Goal: Task Accomplishment & Management: Complete application form

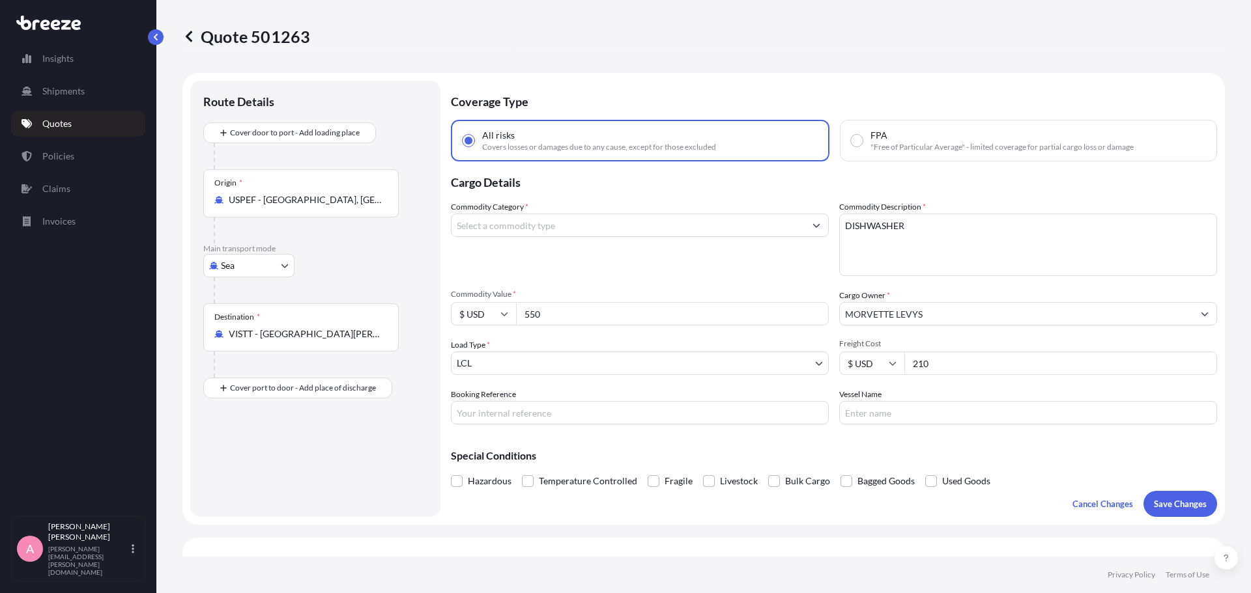
select select "Sea"
select select "1"
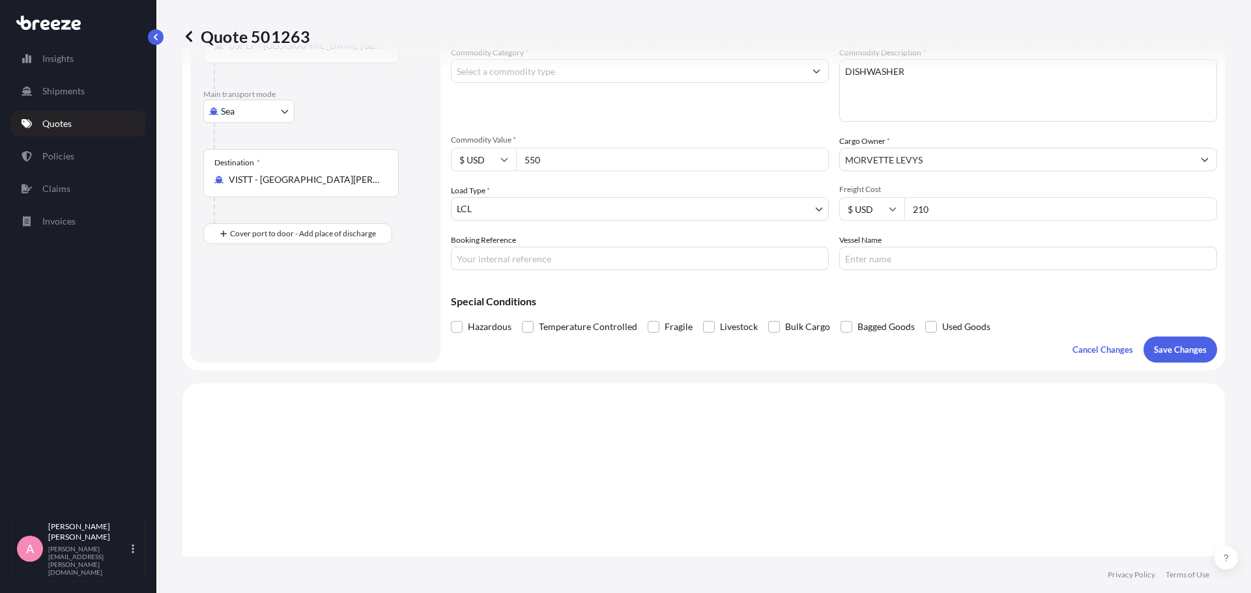
scroll to position [195, 0]
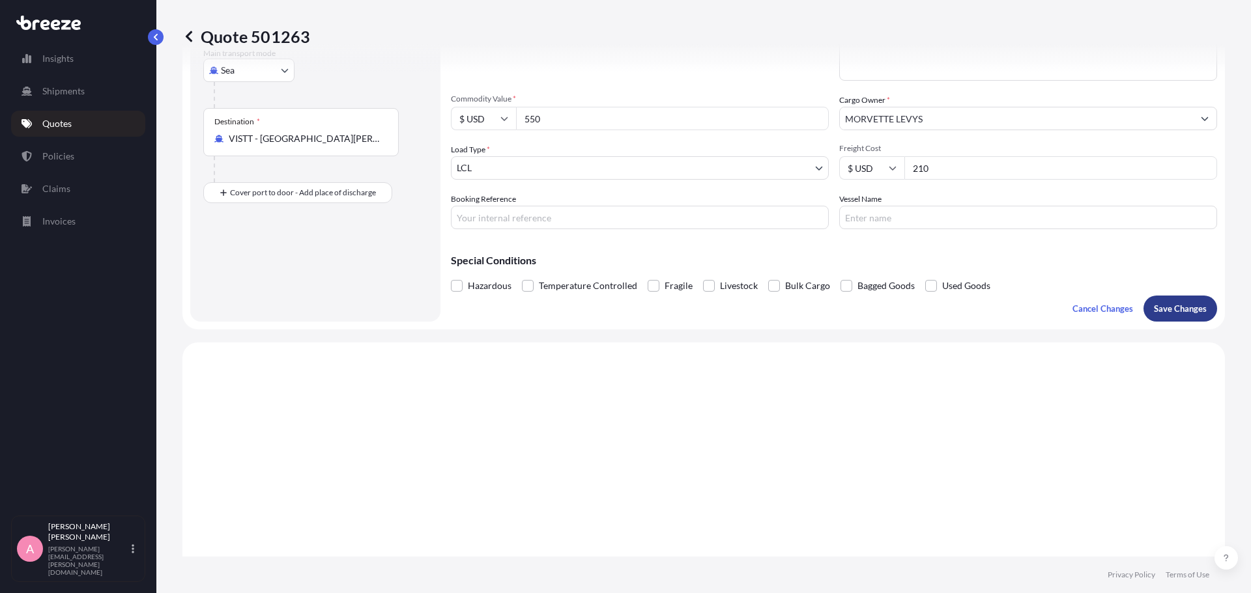
click at [1162, 314] on p "Save Changes" at bounding box center [1180, 308] width 53 height 13
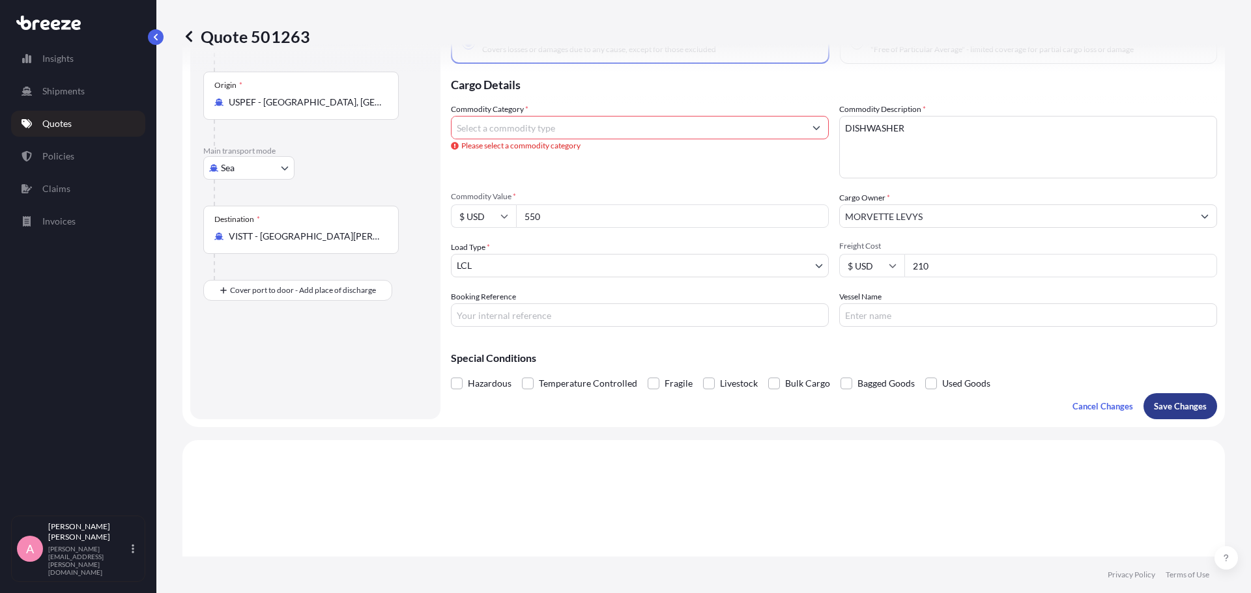
scroll to position [0, 0]
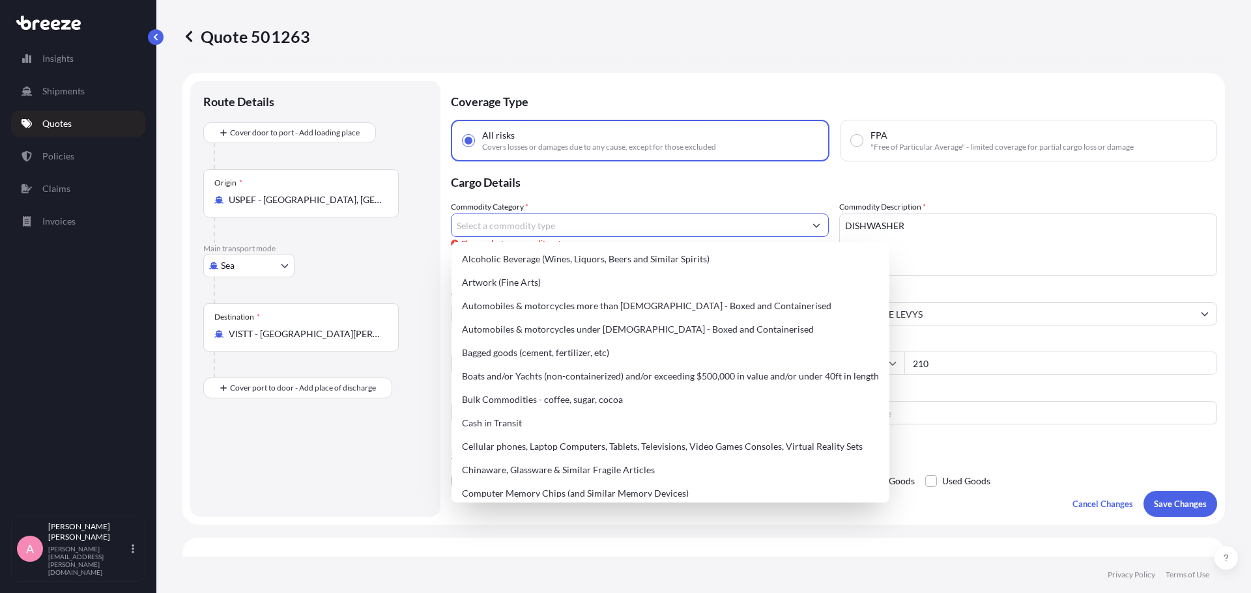
click at [595, 229] on input "Commodity Category *" at bounding box center [627, 225] width 353 height 23
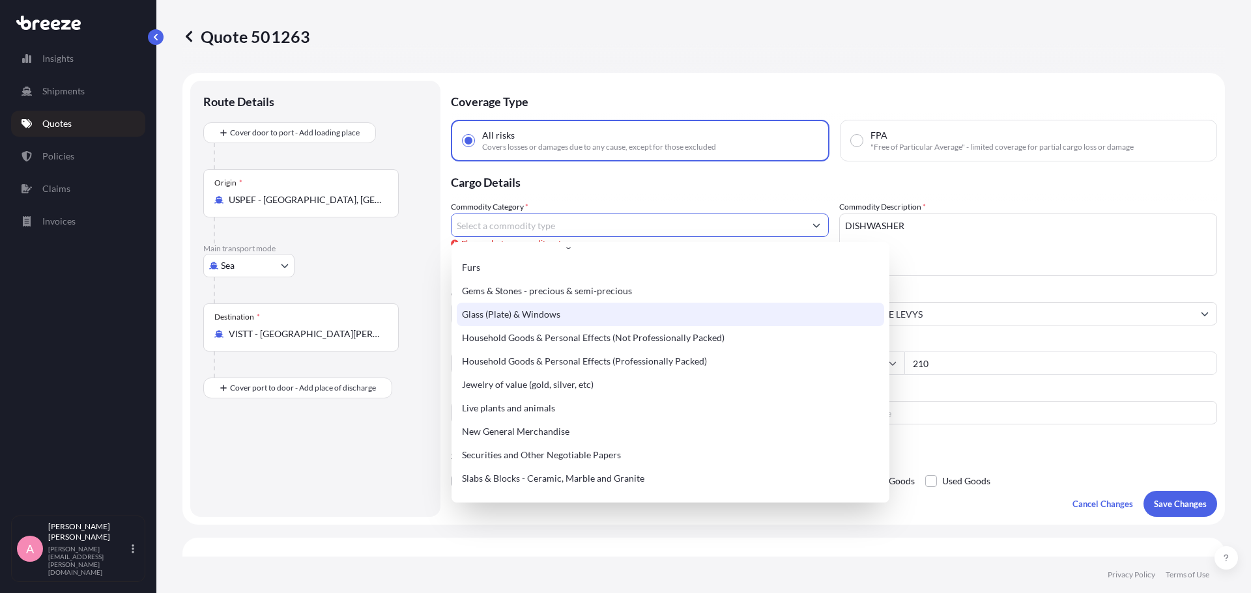
scroll to position [391, 0]
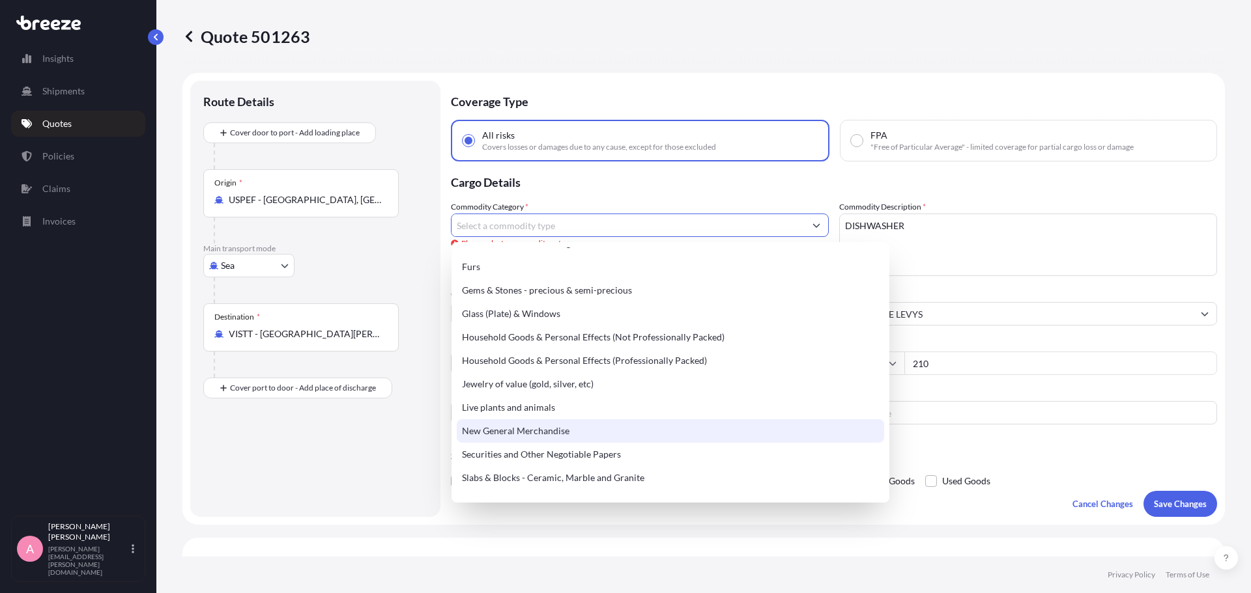
click at [635, 433] on div "New General Merchandise" at bounding box center [670, 431] width 427 height 23
type input "New General Merchandise"
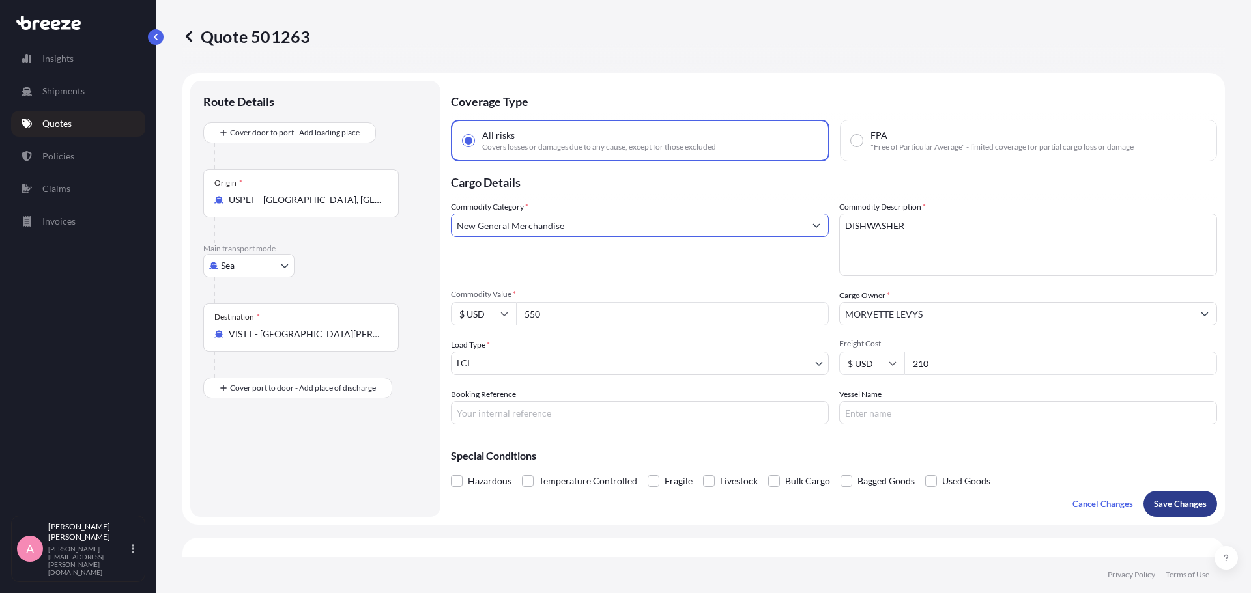
click at [1154, 499] on p "Save Changes" at bounding box center [1180, 504] width 53 height 13
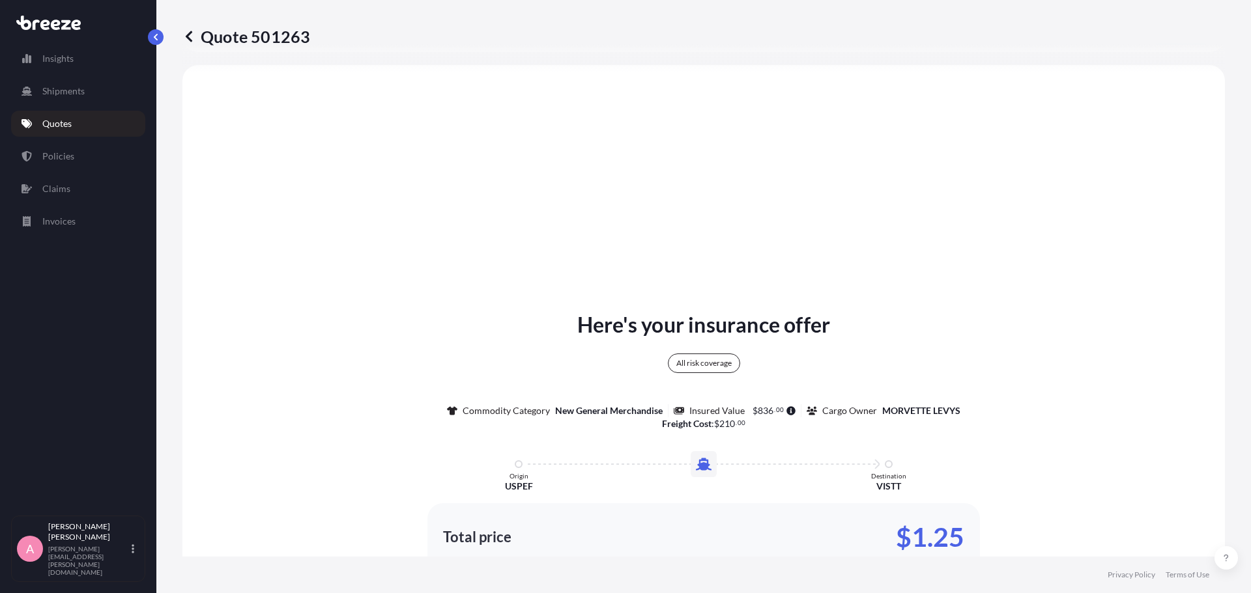
select select "Sea"
select select "1"
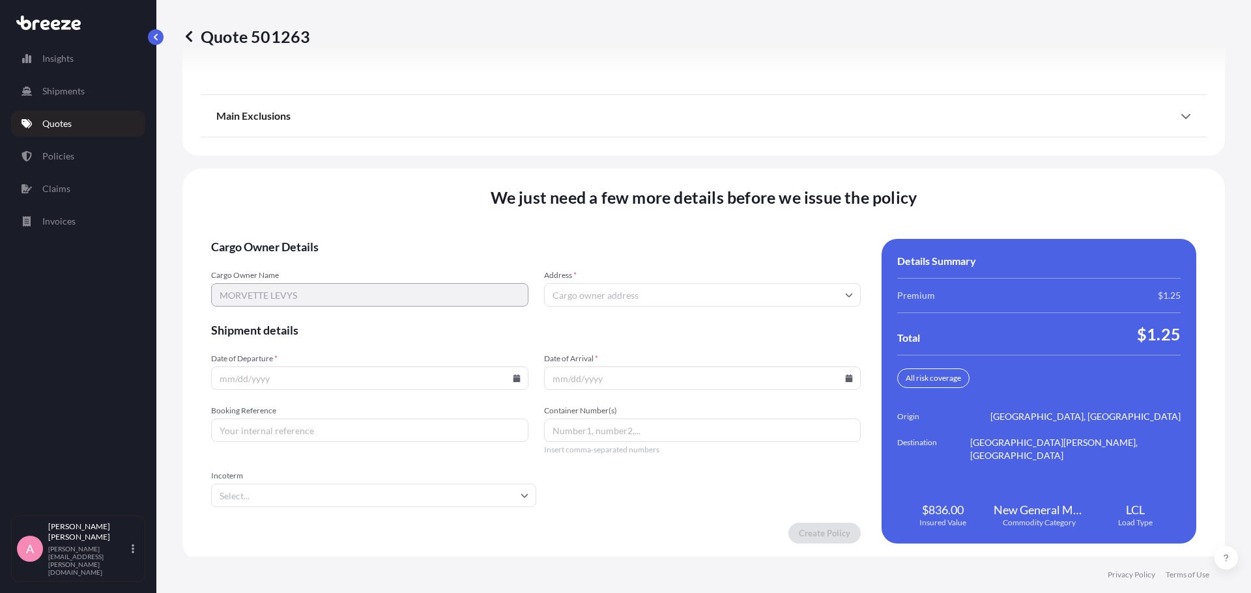
scroll to position [1681, 0]
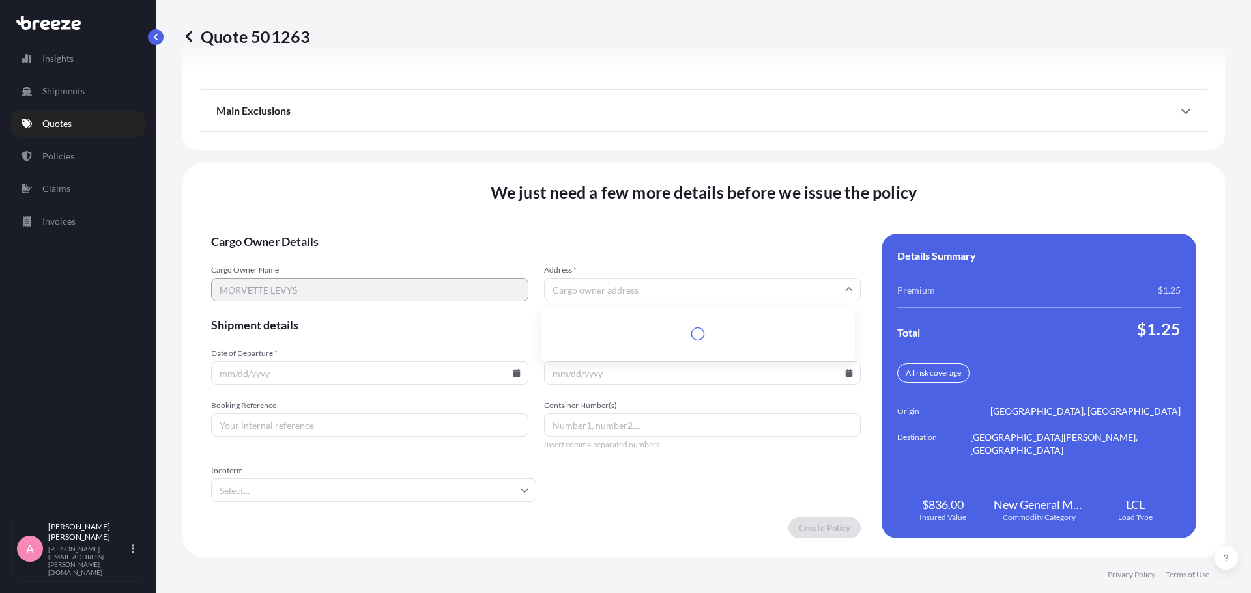
click at [611, 289] on input "Address *" at bounding box center [702, 289] width 317 height 23
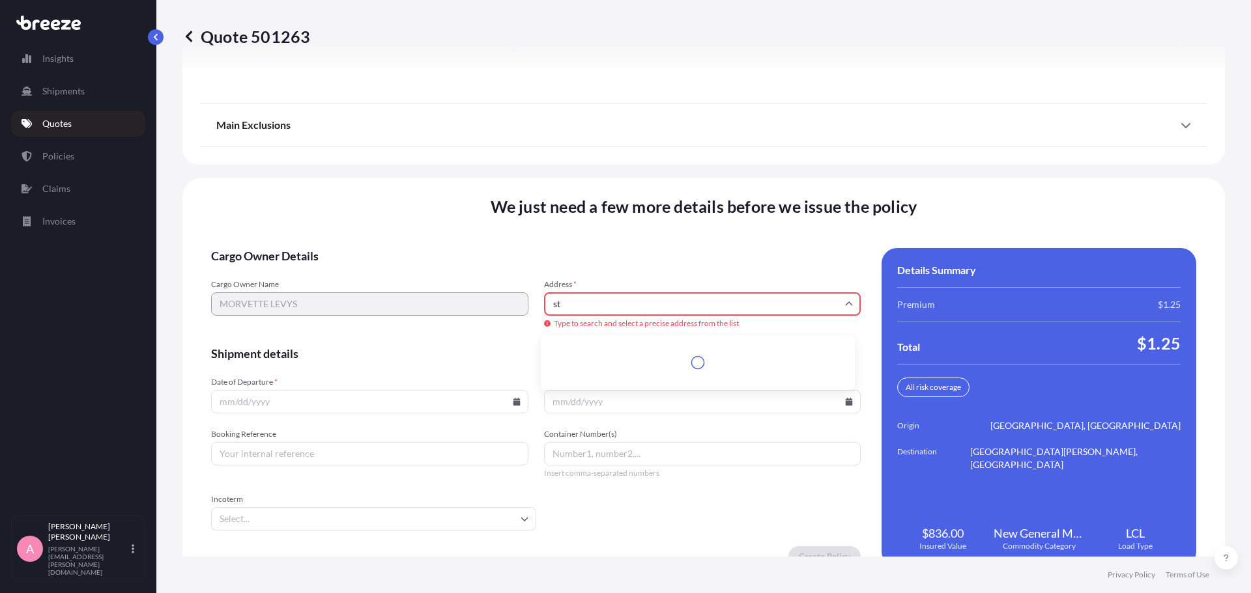
type input "s"
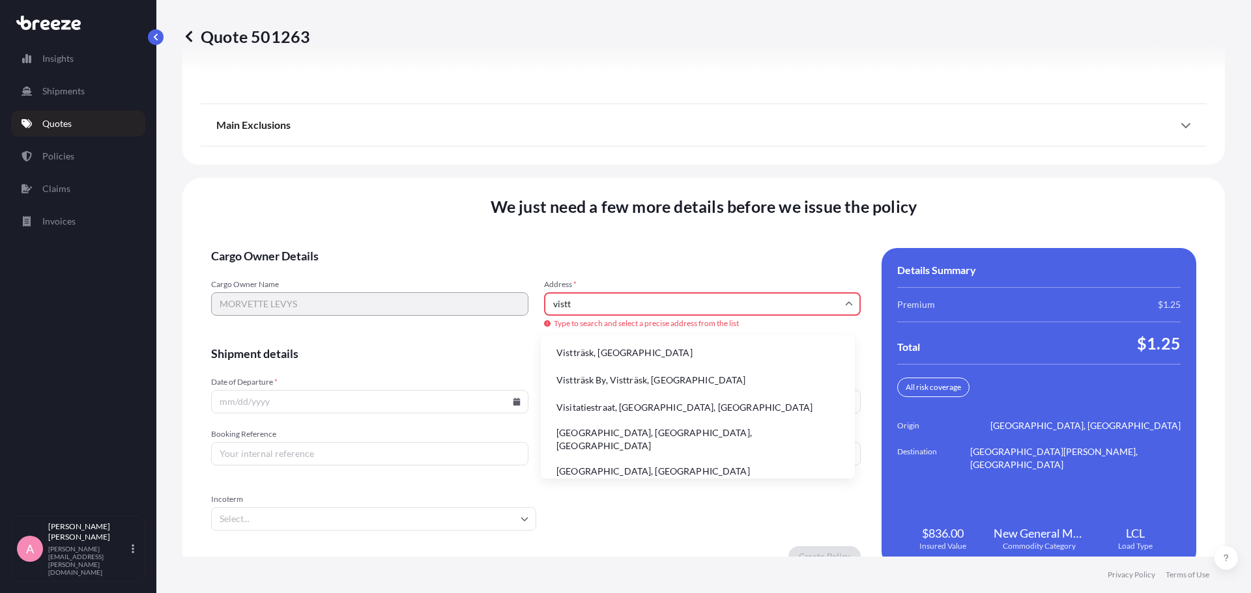
scroll to position [1, 0]
click at [515, 304] on div "Cargo Owner Name [PERSON_NAME] Address * vistt Type to search and select a prec…" at bounding box center [535, 304] width 649 height 51
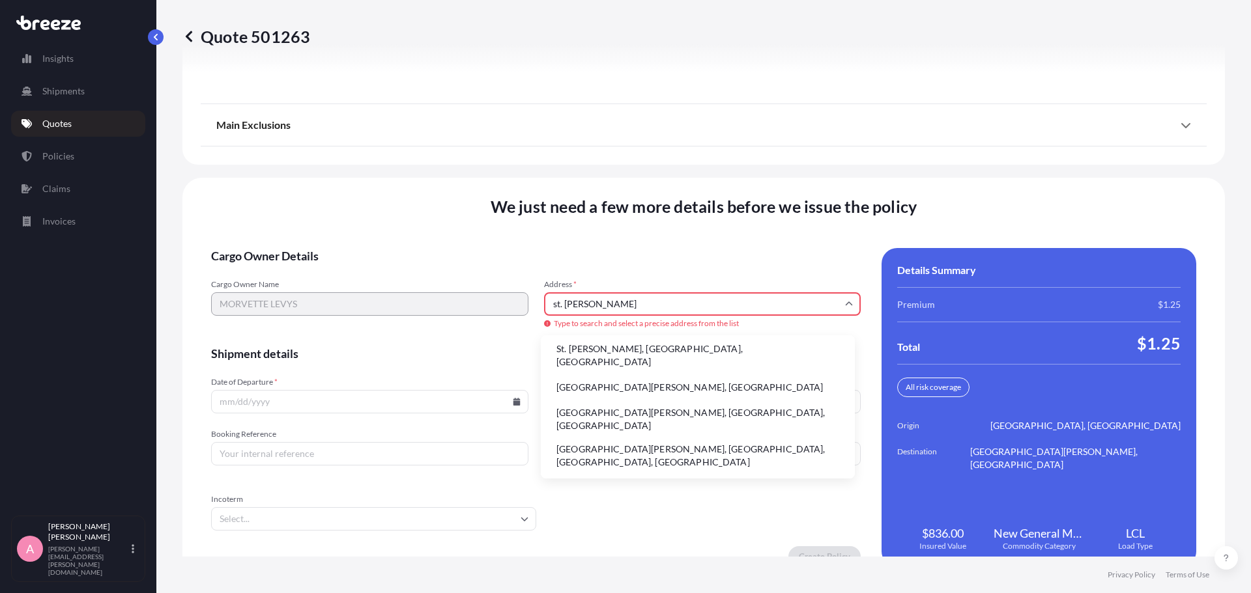
scroll to position [0, 0]
click at [489, 300] on div "Cargo Owner Name [PERSON_NAME] Address * st. [PERSON_NAME] Type to search and s…" at bounding box center [535, 304] width 649 height 51
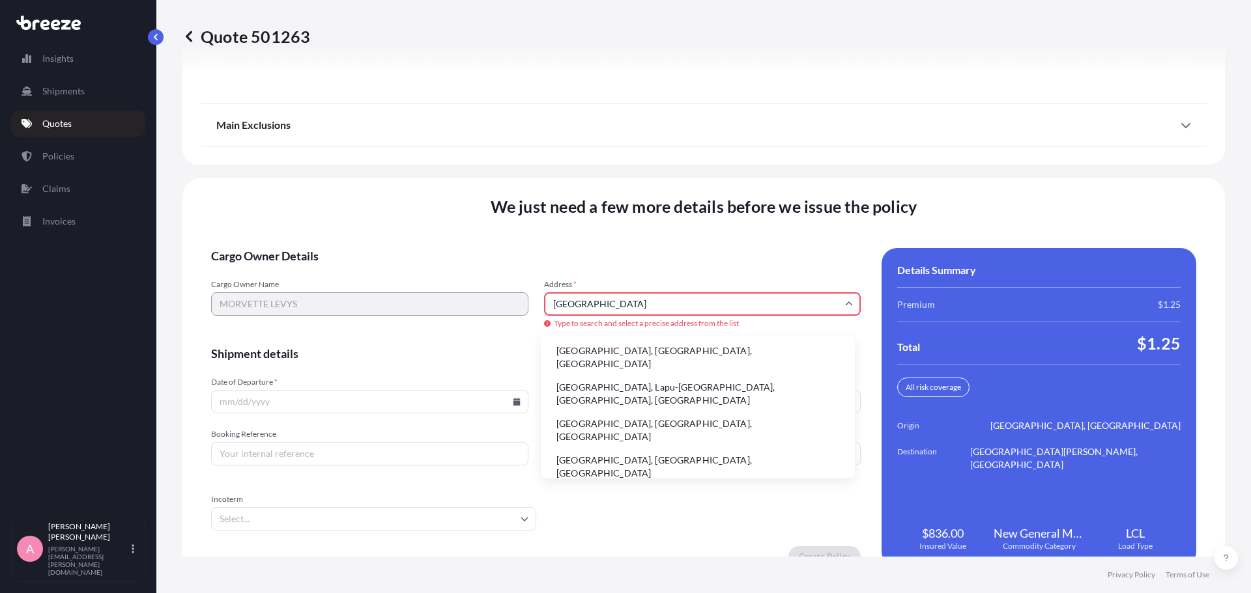
click at [674, 487] on li "[PERSON_NAME], [GEOGRAPHIC_DATA][PERSON_NAME], [GEOGRAPHIC_DATA]" at bounding box center [698, 504] width 304 height 34
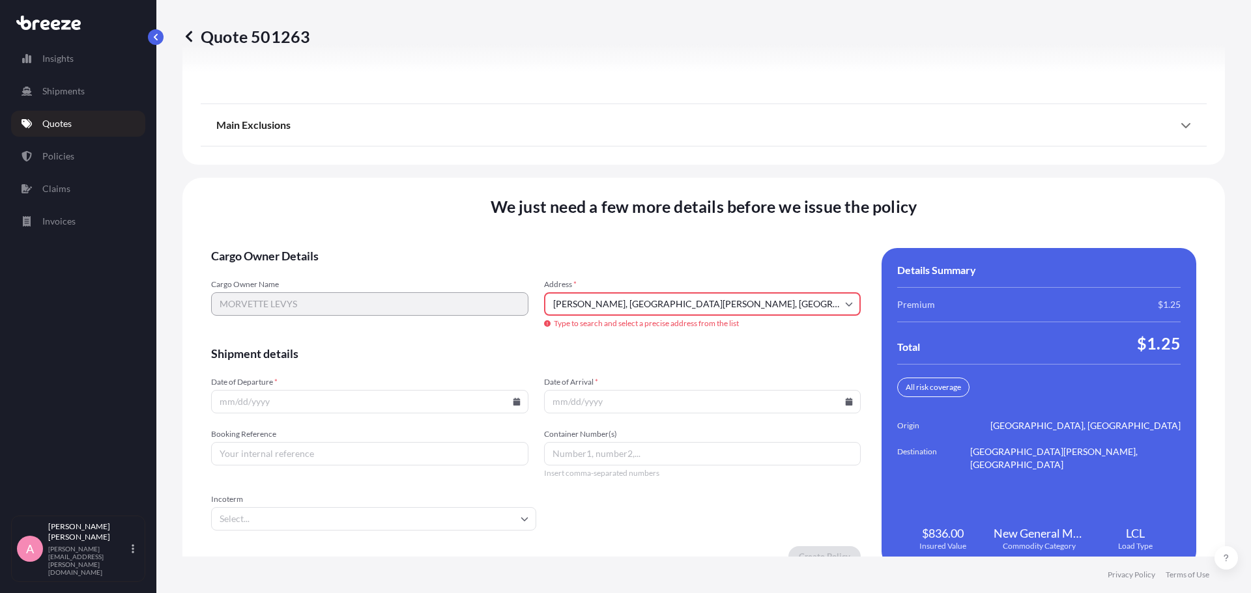
type input "[PERSON_NAME], St [PERSON_NAME] 00802, [GEOGRAPHIC_DATA]"
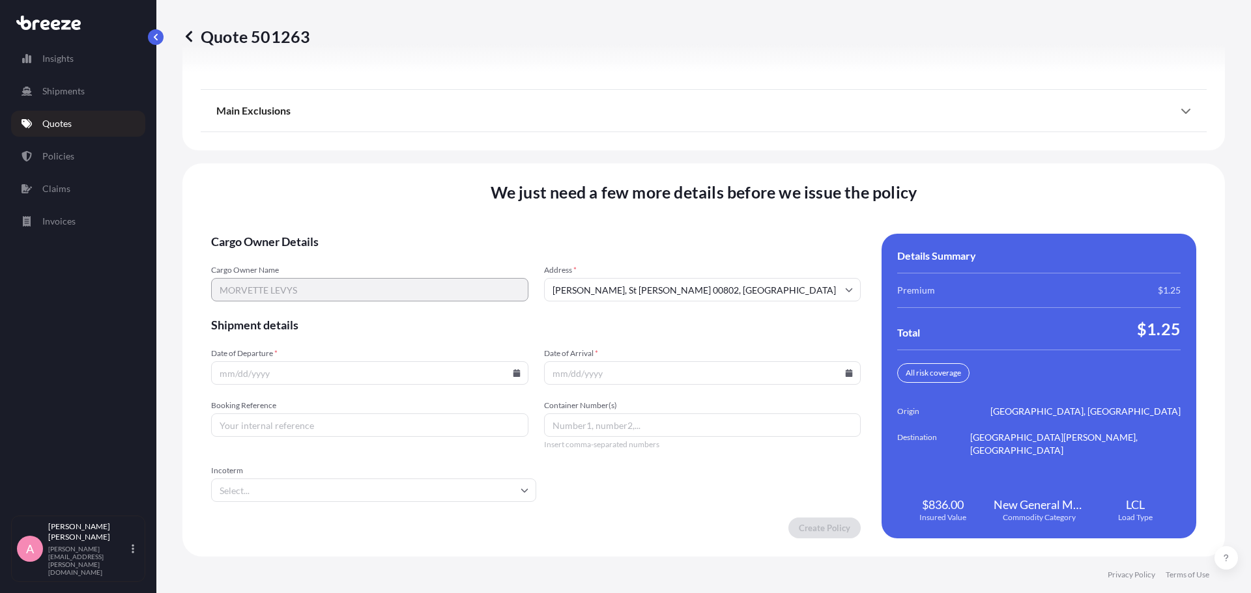
click at [272, 373] on input "Date of Departure *" at bounding box center [369, 373] width 317 height 23
click at [515, 372] on icon at bounding box center [517, 373] width 8 height 8
click at [432, 255] on button "18" at bounding box center [428, 257] width 21 height 21
type input "[DATE]"
click at [573, 375] on input "Date of Arrival *" at bounding box center [702, 373] width 317 height 23
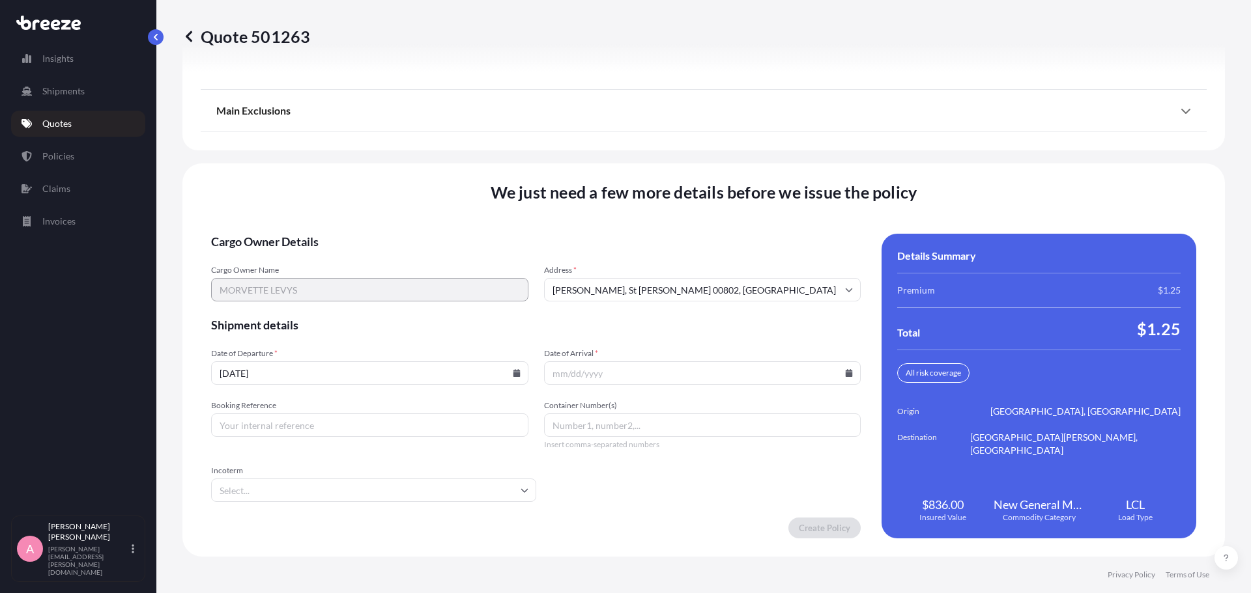
click at [846, 373] on icon at bounding box center [849, 373] width 7 height 8
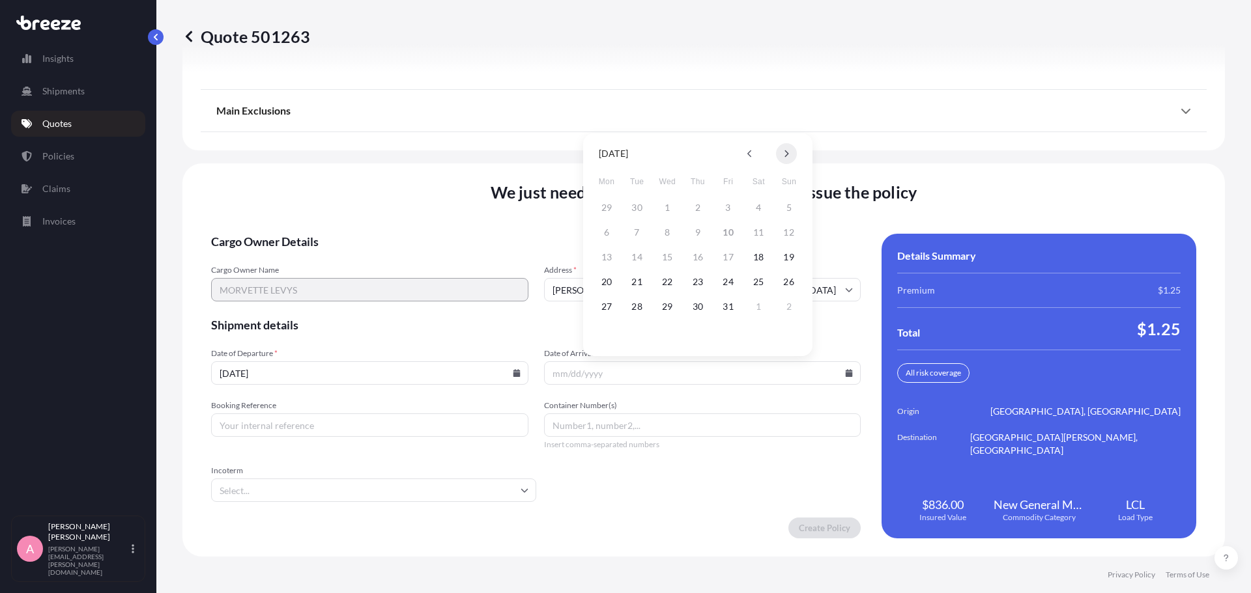
click at [785, 153] on icon at bounding box center [786, 154] width 5 height 8
click at [761, 207] on button "1" at bounding box center [758, 207] width 21 height 21
type input "[DATE]"
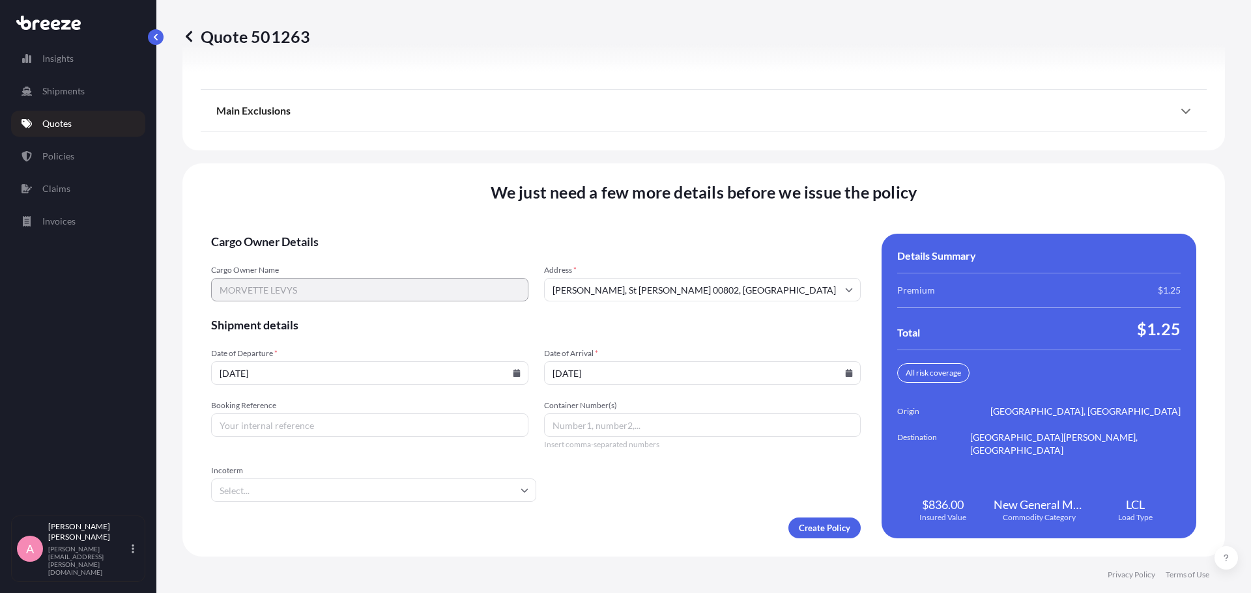
click at [495, 484] on input "Incoterm" at bounding box center [373, 490] width 325 height 23
click at [632, 517] on form "Cargo Owner Details Cargo Owner Name [PERSON_NAME] Address * [PERSON_NAME][GEOG…" at bounding box center [535, 386] width 649 height 305
click at [453, 418] on input "Booking Reference" at bounding box center [369, 425] width 317 height 23
type input "o"
type input "OL1699187"
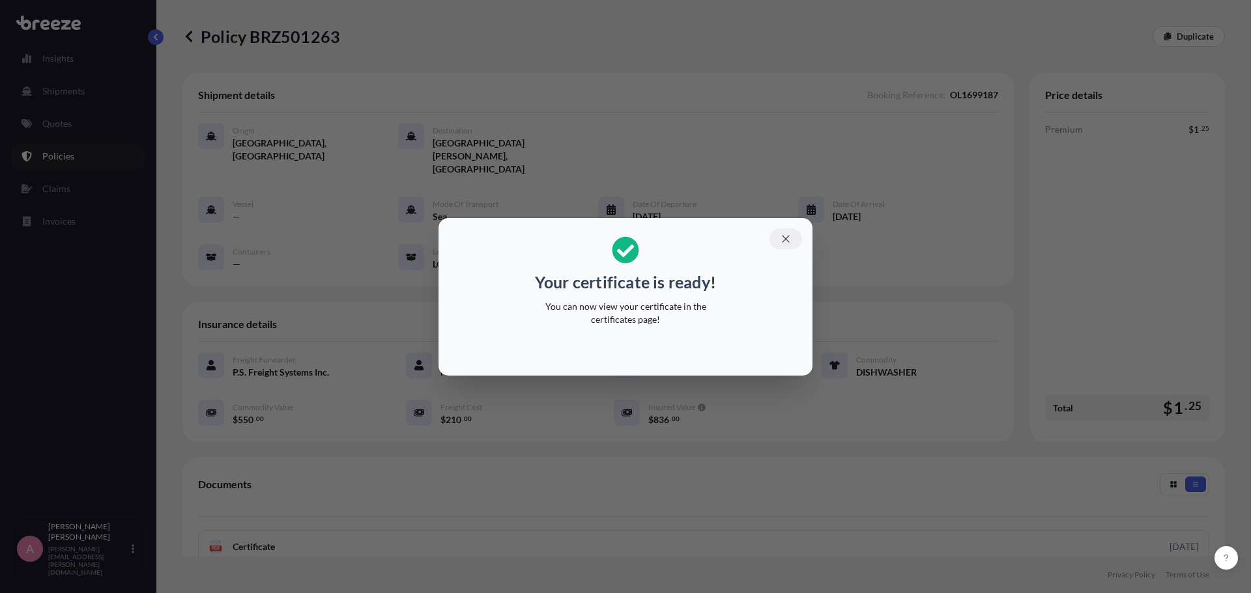
click at [782, 241] on icon "button" at bounding box center [786, 239] width 12 height 12
